Goal: Information Seeking & Learning: Check status

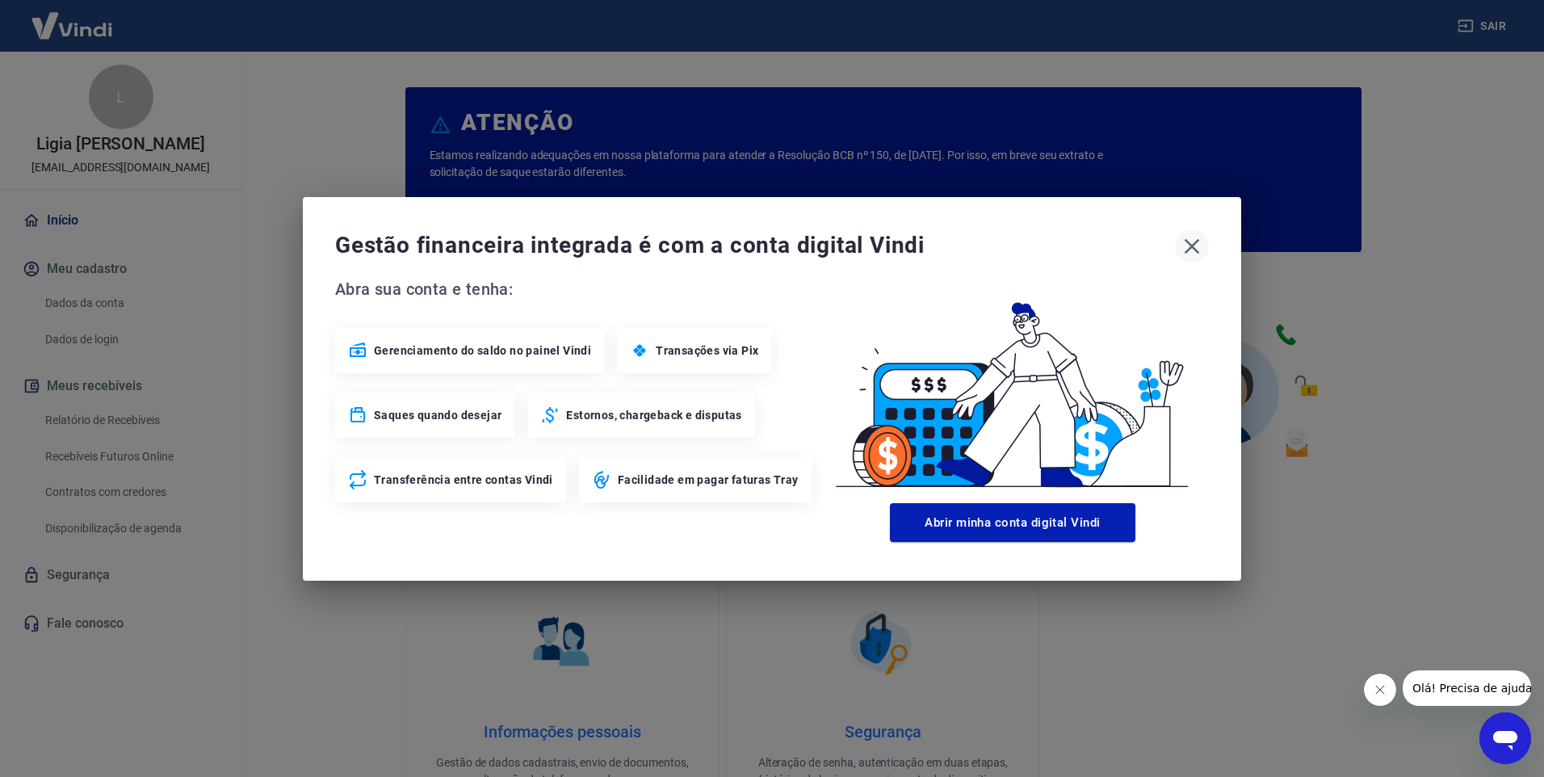
click at [1197, 249] on icon "button" at bounding box center [1192, 246] width 26 height 26
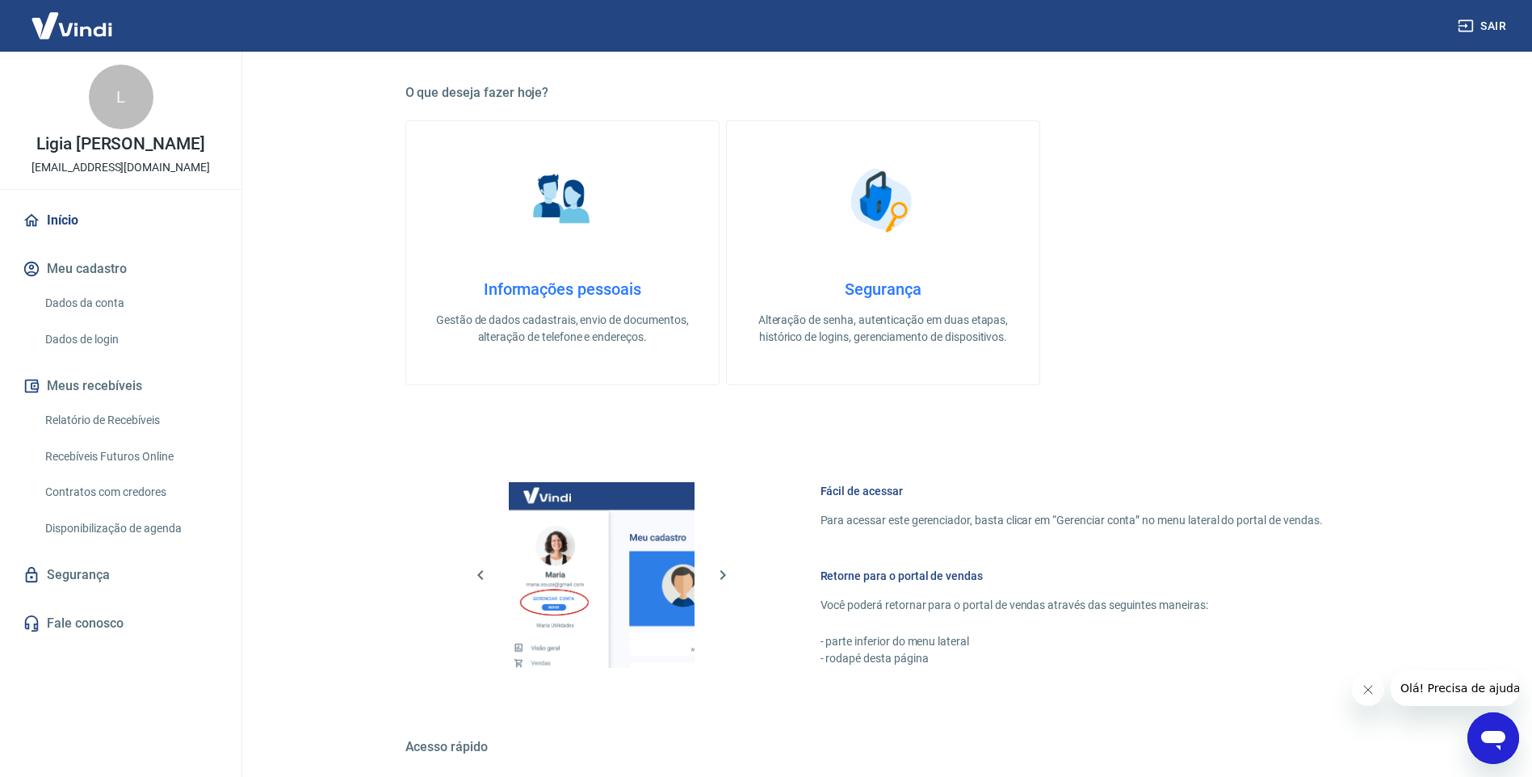
scroll to position [649, 0]
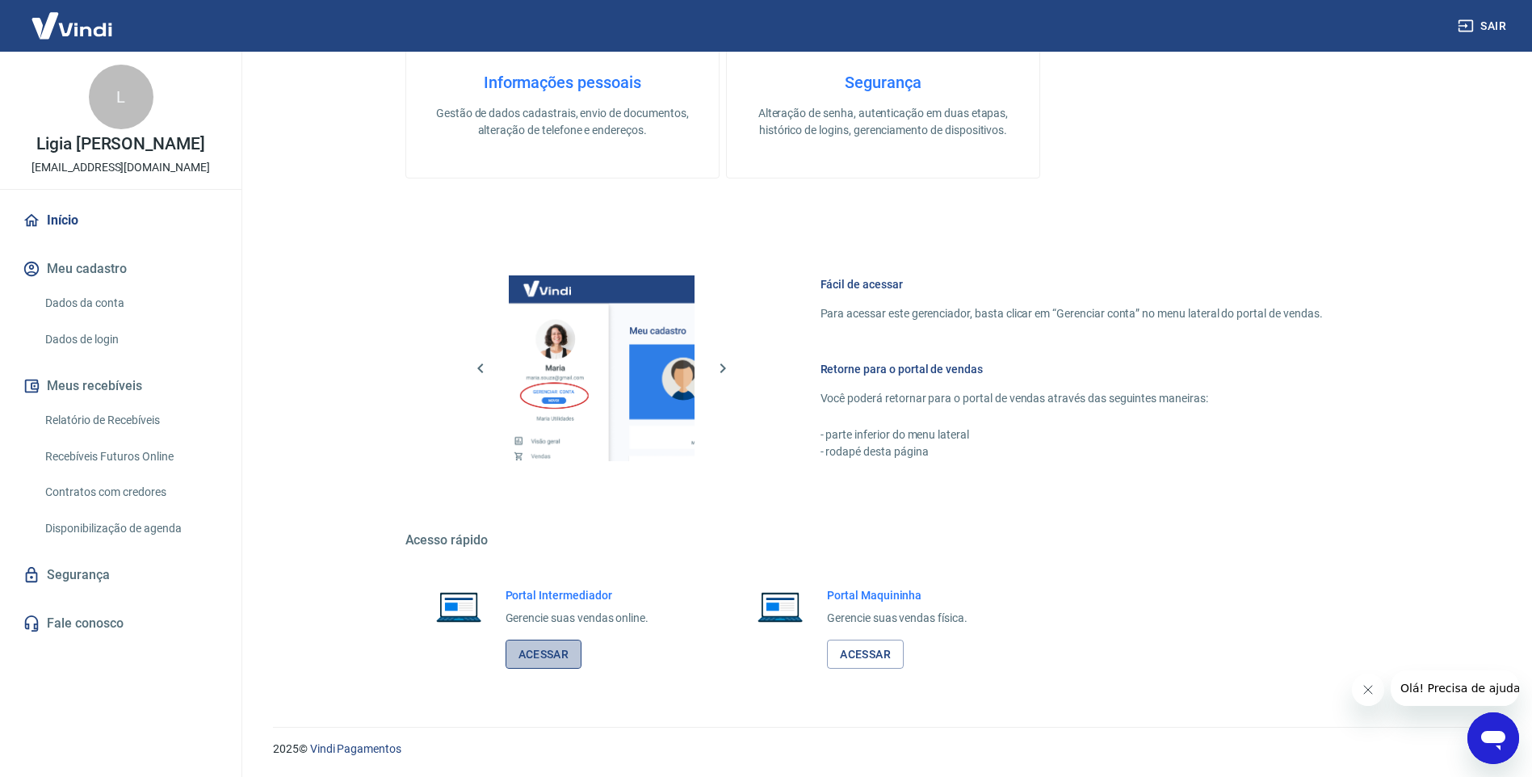
click at [564, 656] on link "Acessar" at bounding box center [543, 655] width 77 height 30
click at [111, 415] on link "Relatório de Recebíveis" at bounding box center [130, 420] width 183 height 33
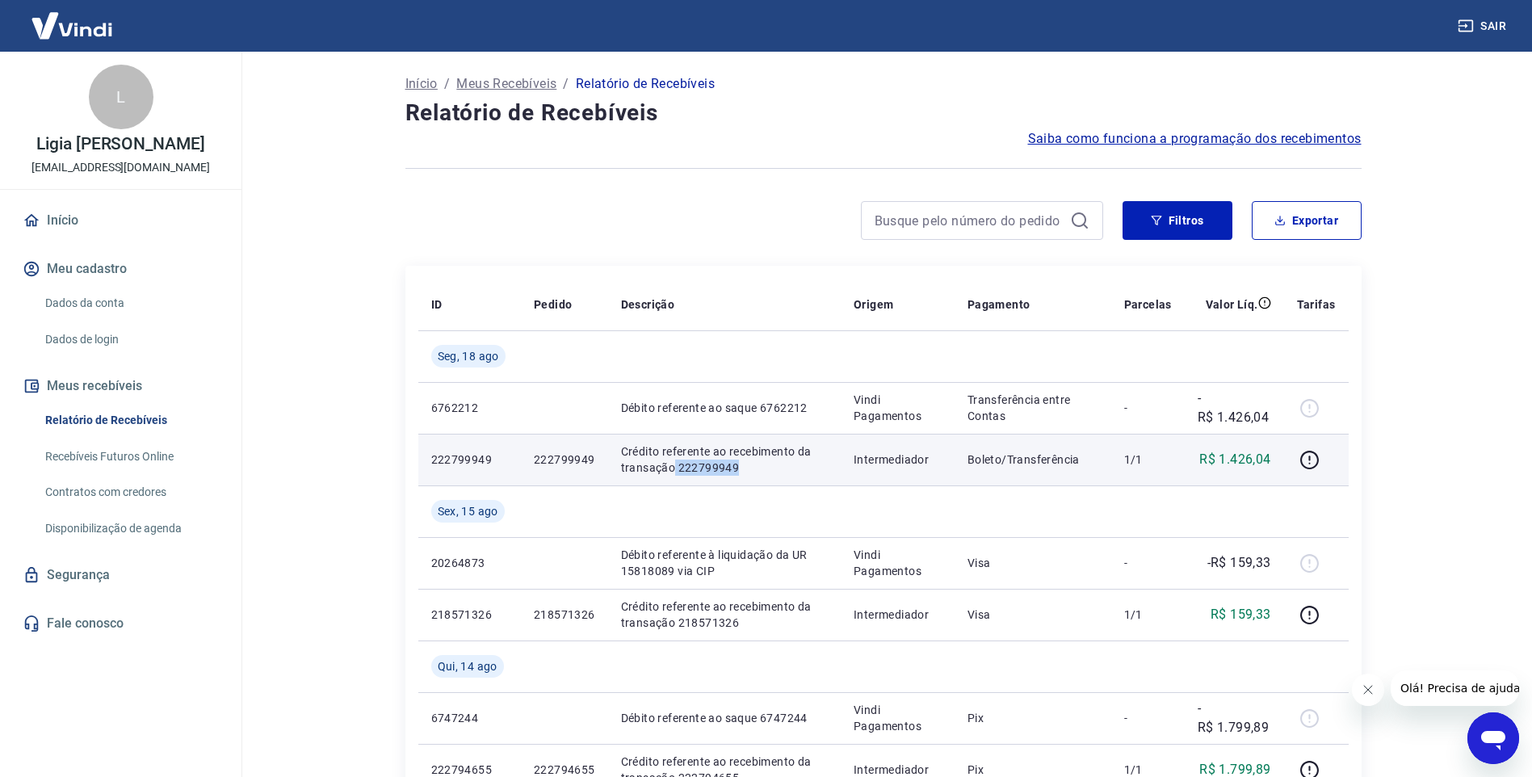
drag, startPoint x: 728, startPoint y: 469, endPoint x: 672, endPoint y: 465, distance: 56.7
click at [672, 465] on td "Crédito referente ao recebimento da transação 222799949" at bounding box center [724, 460] width 233 height 52
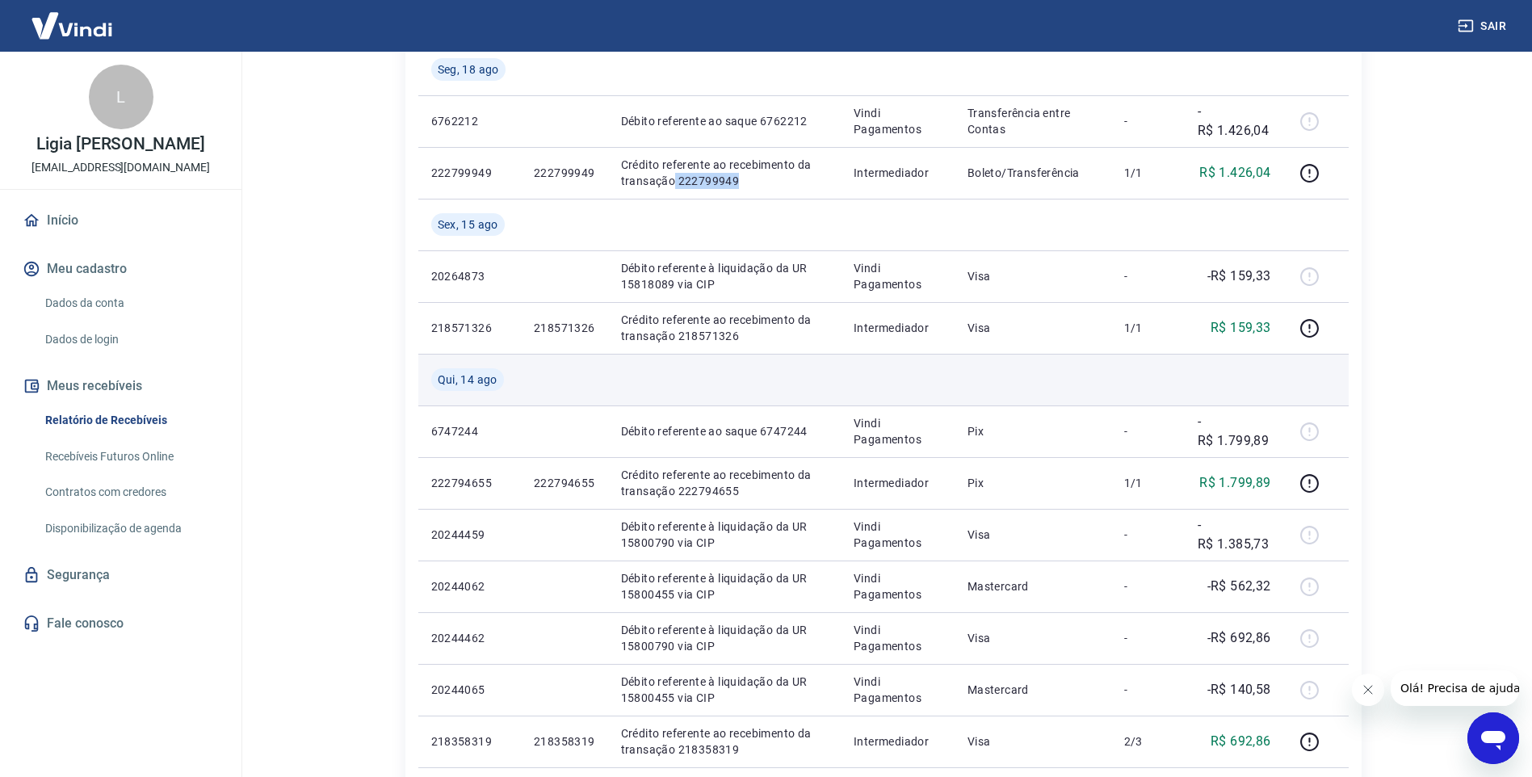
scroll to position [323, 0]
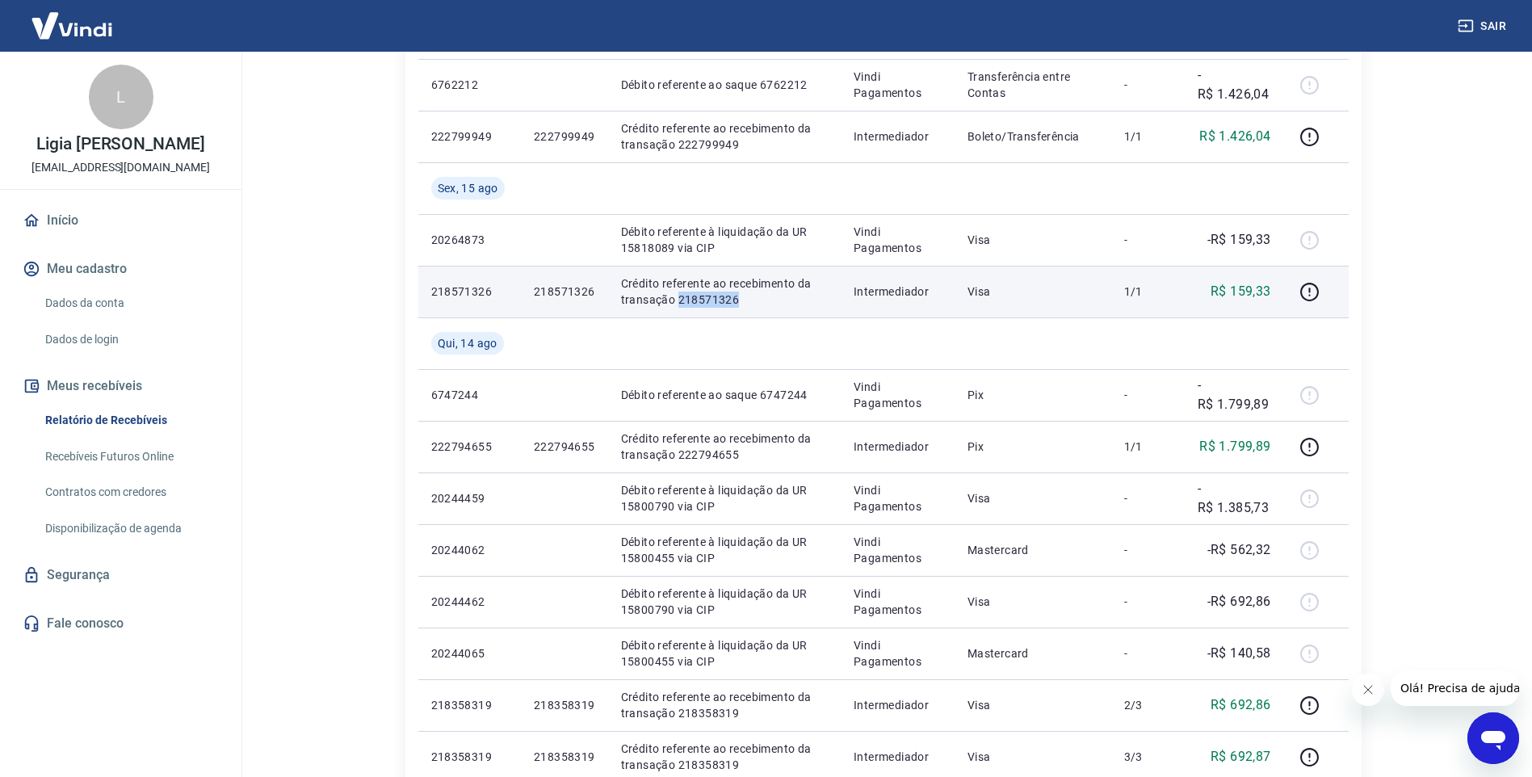
drag, startPoint x: 718, startPoint y: 303, endPoint x: 676, endPoint y: 305, distance: 42.1
click at [676, 305] on p "Crédito referente ao recebimento da transação 218571326" at bounding box center [725, 291] width 208 height 32
